Goal: Transaction & Acquisition: Purchase product/service

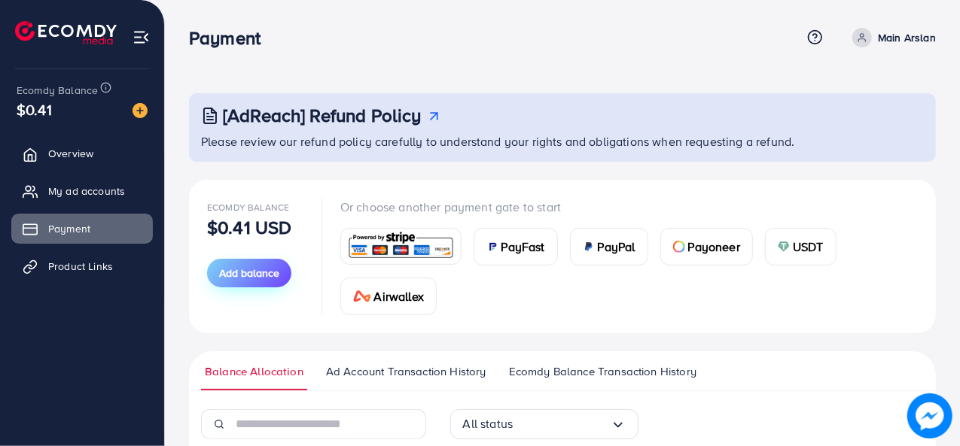
click at [269, 266] on span "Add balance" at bounding box center [249, 273] width 60 height 15
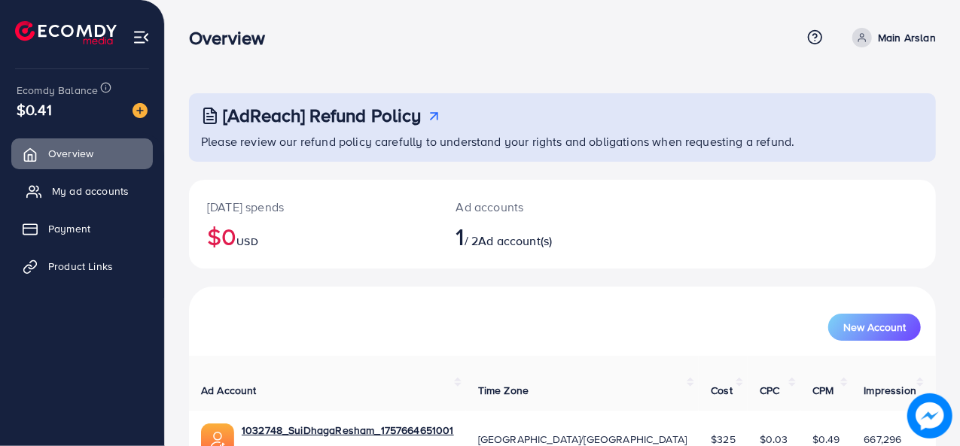
click at [66, 194] on span "My ad accounts" at bounding box center [90, 191] width 77 height 15
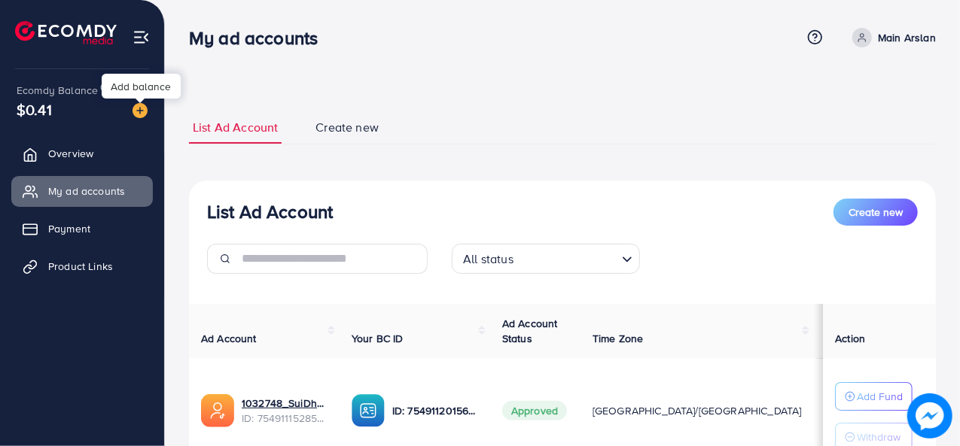
click at [144, 112] on img at bounding box center [139, 110] width 15 height 15
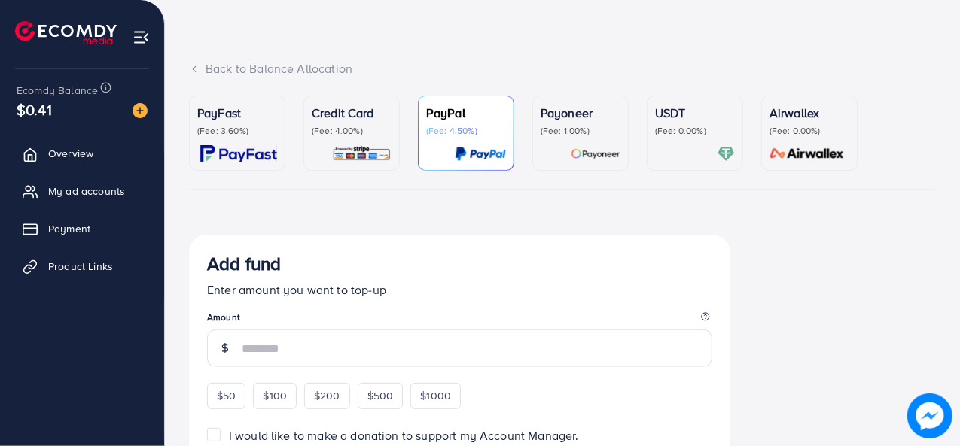
scroll to position [75, 0]
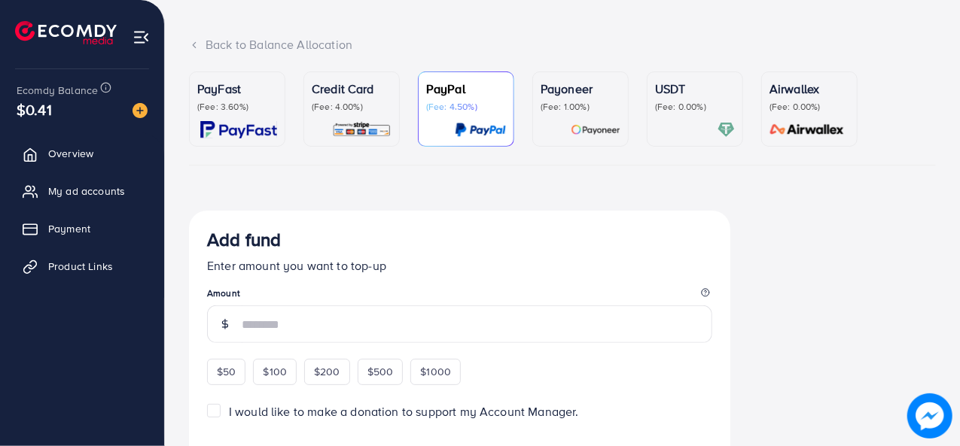
click at [248, 126] on img at bounding box center [238, 129] width 77 height 17
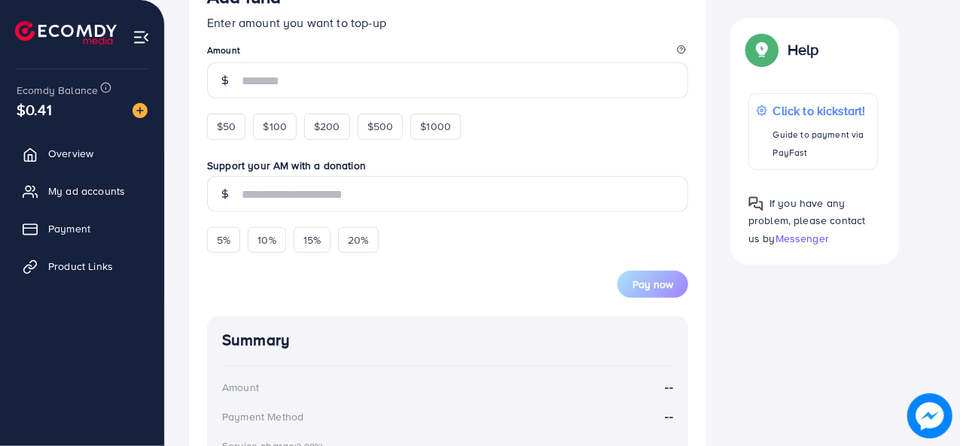
scroll to position [301, 0]
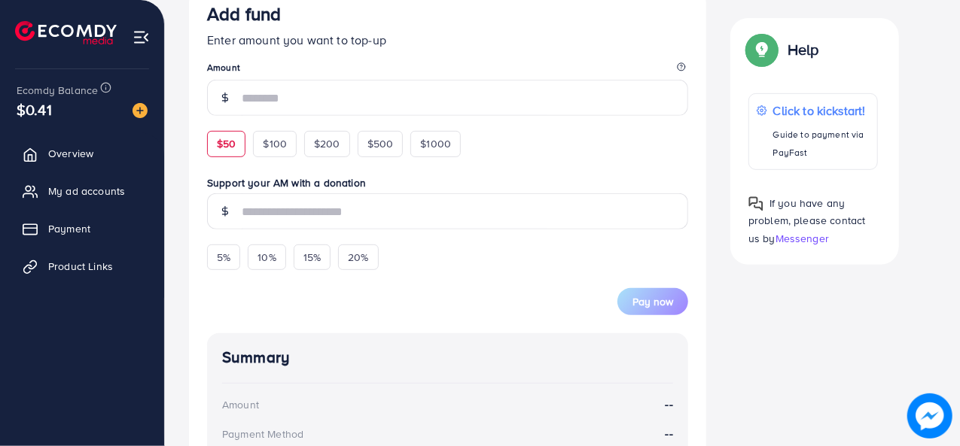
click at [230, 147] on span "$50" at bounding box center [226, 143] width 19 height 15
type input "**"
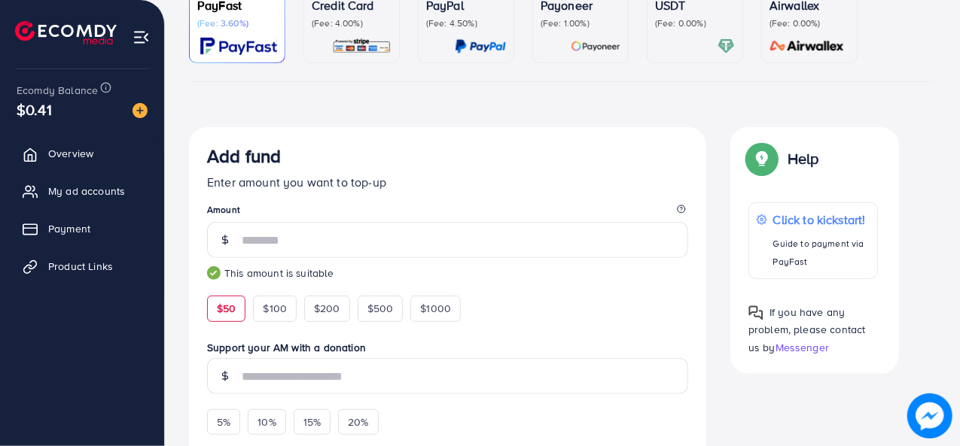
scroll to position [50, 0]
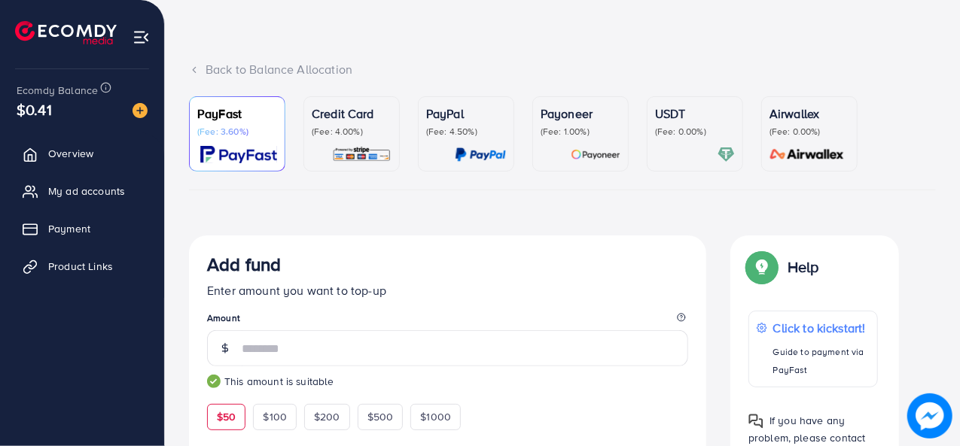
click at [375, 138] on div "Credit Card (Fee: 4.00%)" at bounding box center [352, 134] width 80 height 59
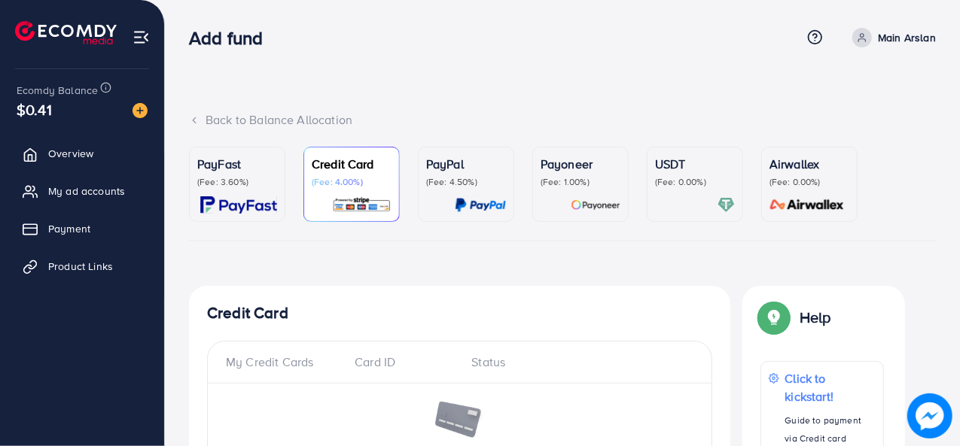
click at [257, 183] on p "(Fee: 3.60%)" at bounding box center [237, 182] width 80 height 12
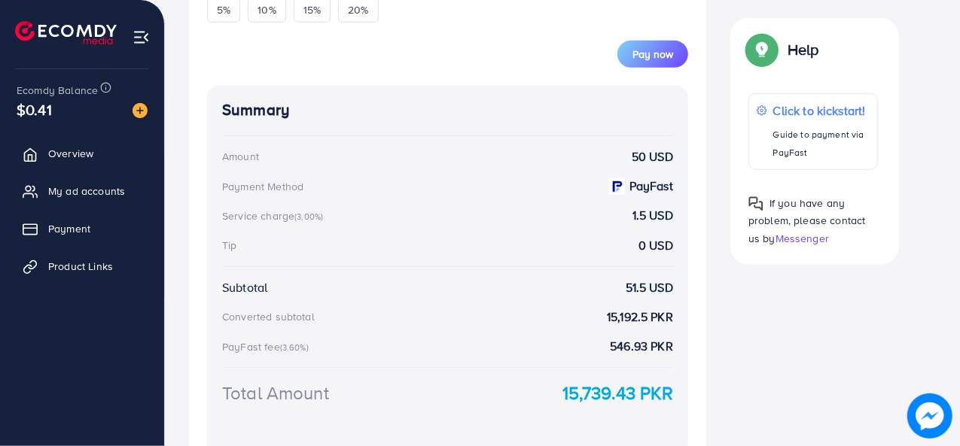
scroll to position [602, 0]
